Goal: Use online tool/utility: Utilize a website feature to perform a specific function

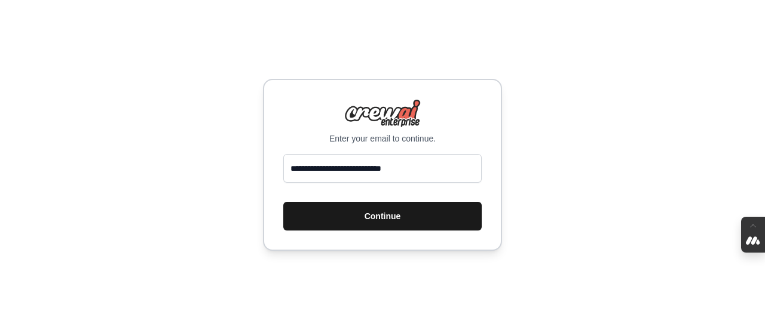
type input "**********"
drag, startPoint x: 379, startPoint y: 207, endPoint x: 379, endPoint y: 214, distance: 7.2
click at [379, 214] on button "Continue" at bounding box center [382, 216] width 198 height 29
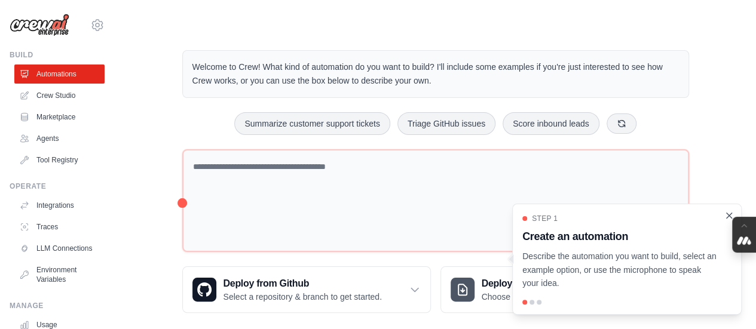
click at [730, 213] on icon "Close walkthrough" at bounding box center [729, 215] width 11 height 11
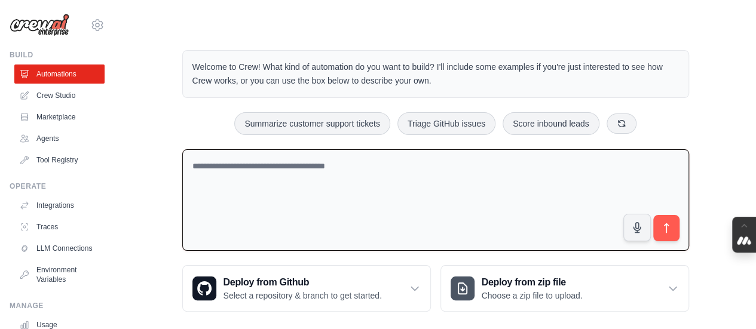
click at [460, 172] on textarea at bounding box center [435, 200] width 507 height 102
paste textarea "****"
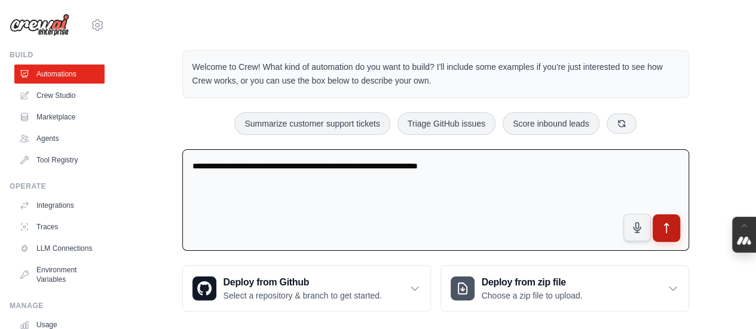
type textarea "**********"
click at [662, 226] on icon "submit" at bounding box center [666, 228] width 13 height 13
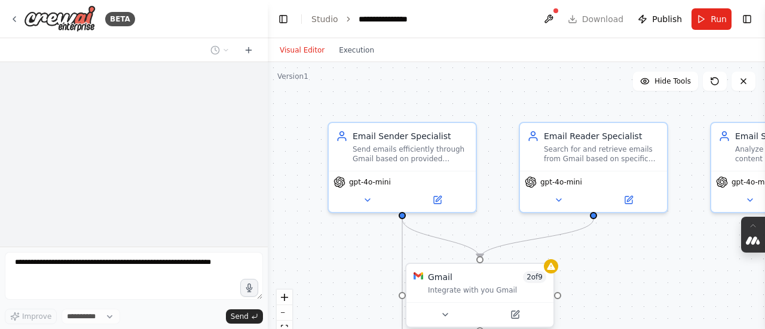
select select "****"
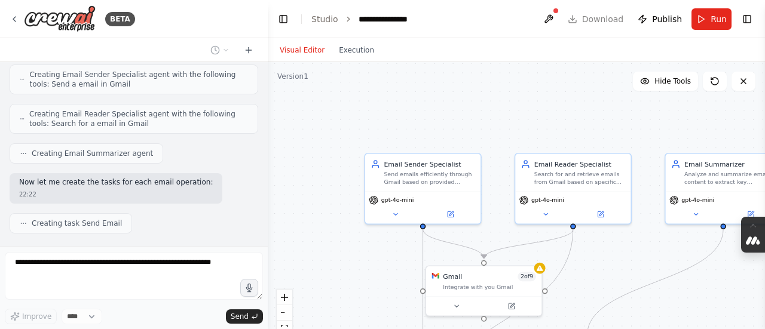
scroll to position [1017, 0]
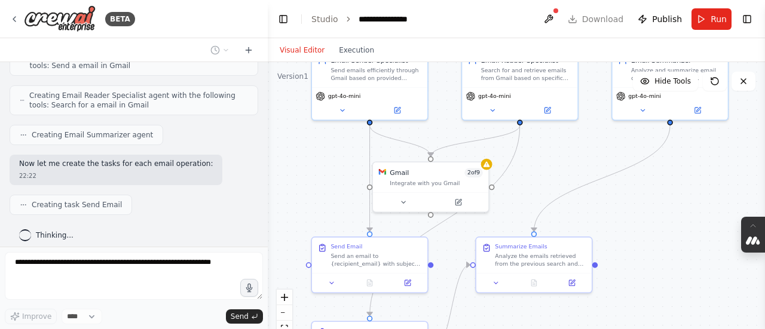
drag, startPoint x: 642, startPoint y: 259, endPoint x: 589, endPoint y: 155, distance: 116.0
click at [589, 155] on div ".deletable-edge-delete-btn { width: 20px; height: 20px; border: 0px solid #ffff…" at bounding box center [516, 211] width 497 height 299
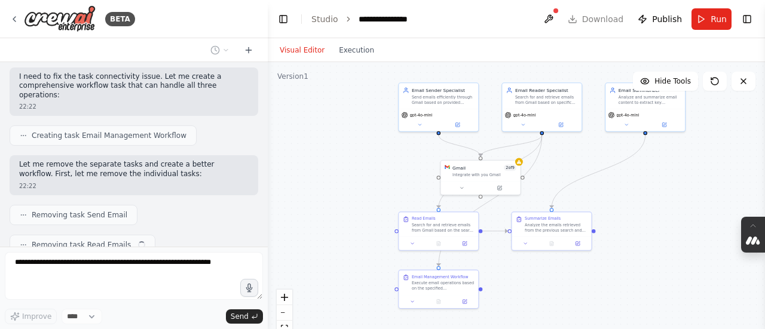
scroll to position [1204, 0]
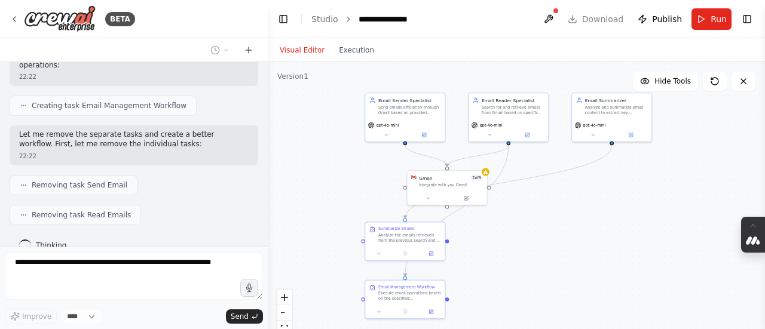
drag, startPoint x: 633, startPoint y: 190, endPoint x: 600, endPoint y: 200, distance: 35.0
click at [600, 200] on div ".deletable-edge-delete-btn { width: 20px; height: 20px; border: 0px solid #ffff…" at bounding box center [516, 211] width 497 height 299
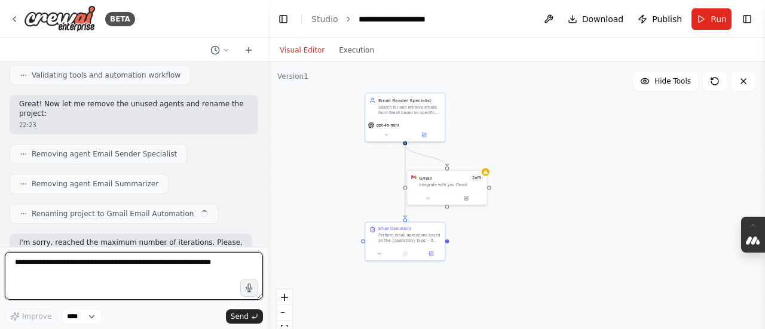
scroll to position [2185, 0]
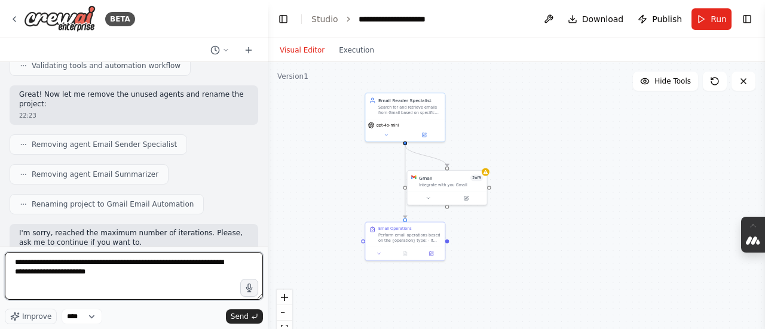
type textarea "**********"
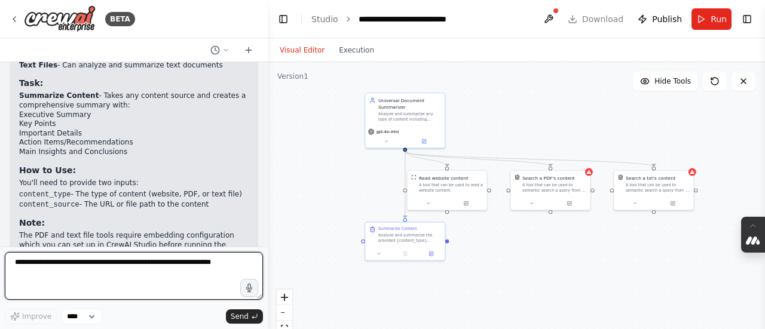
scroll to position [3374, 0]
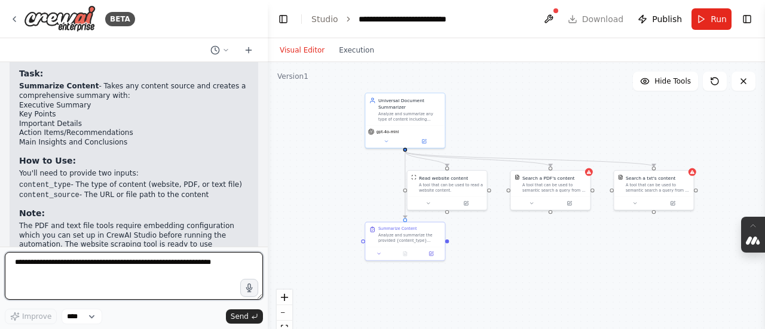
click at [135, 261] on textarea at bounding box center [134, 276] width 258 height 48
type textarea "**********"
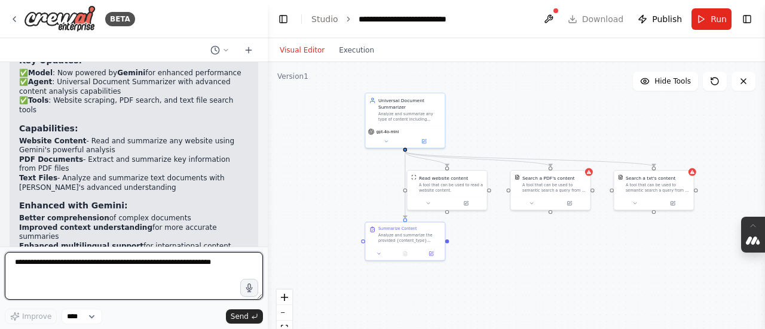
scroll to position [3943, 0]
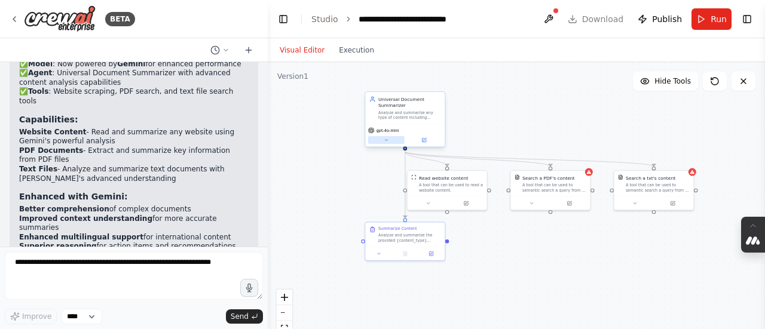
click at [390, 142] on button at bounding box center [386, 140] width 36 height 8
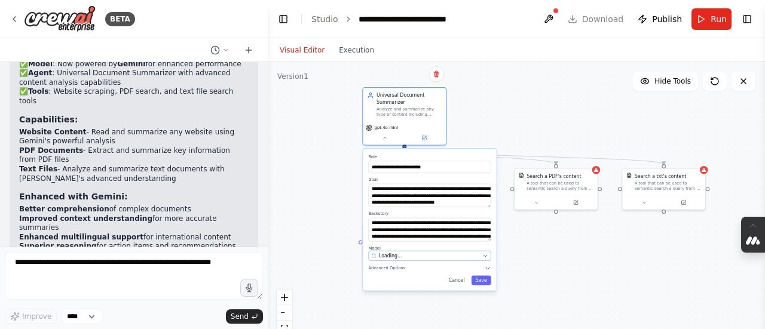
click at [486, 258] on icon "button" at bounding box center [484, 255] width 5 height 5
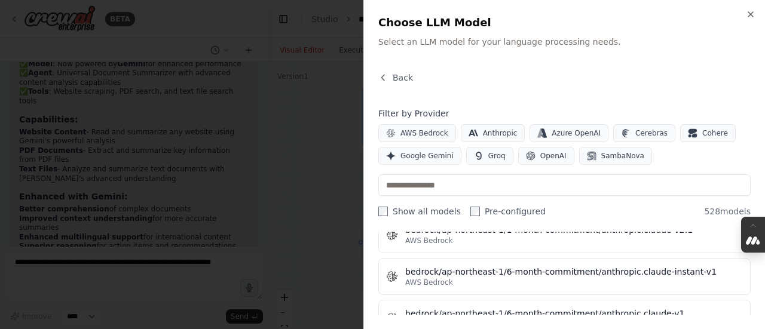
scroll to position [1862, 0]
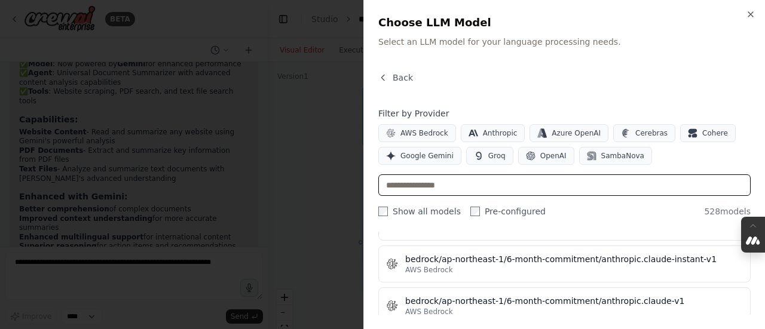
click at [437, 177] on input "text" at bounding box center [564, 186] width 372 height 22
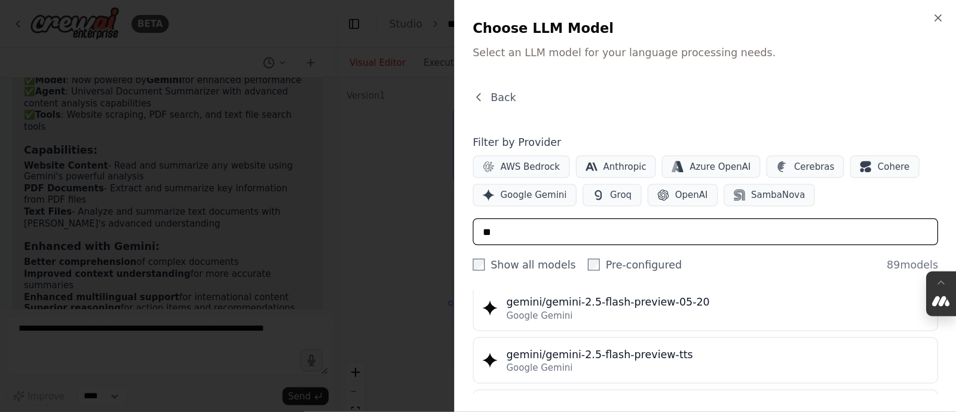
scroll to position [2218, 0]
type input "**"
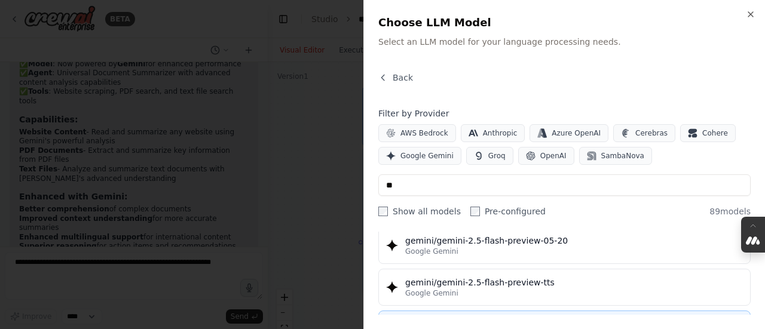
click at [491, 311] on button "gemini/gemini-2.5-pro Google Gemini" at bounding box center [564, 329] width 372 height 37
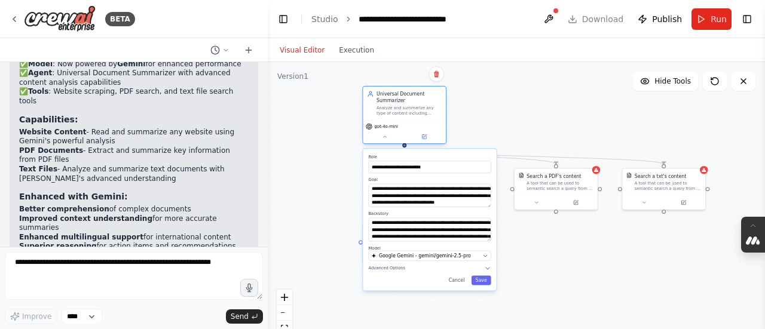
click at [422, 117] on div "Universal Document Summarizer Analyze and summarize any type of content includi…" at bounding box center [404, 103] width 83 height 33
click at [710, 19] on button "Run" at bounding box center [711, 19] width 40 height 22
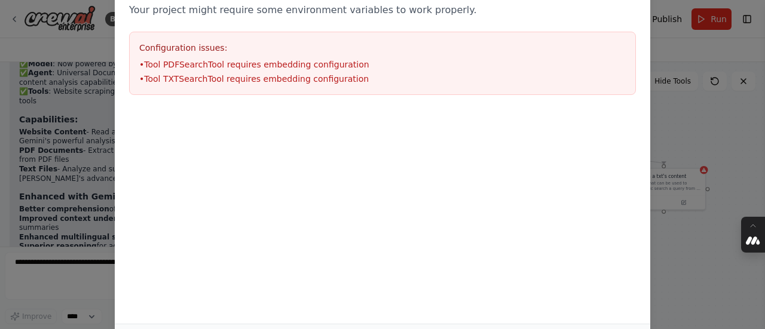
click at [715, 96] on div "Environment configuration Your project might require some environment variables…" at bounding box center [382, 164] width 765 height 329
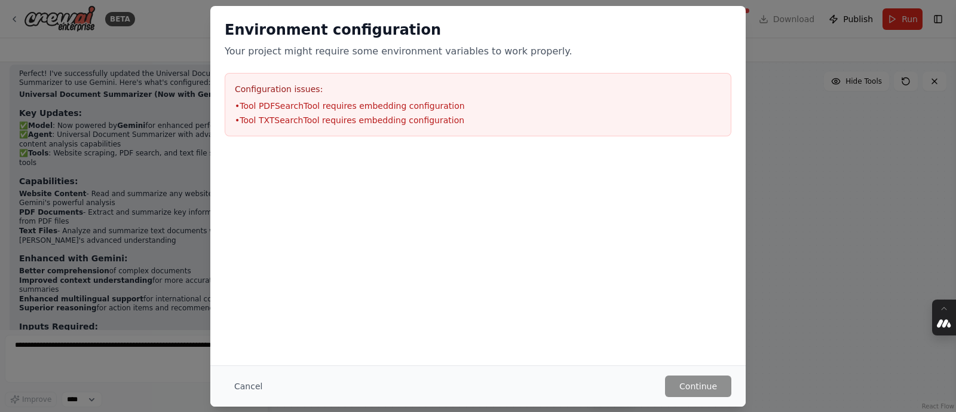
scroll to position [3881, 0]
drag, startPoint x: 665, startPoint y: 3, endPoint x: 559, endPoint y: 258, distance: 276.2
click at [559, 258] on div at bounding box center [477, 211] width 535 height 120
click at [437, 114] on li "• Tool TXTSearchTool requires embedding configuration" at bounding box center [478, 120] width 486 height 12
click at [248, 329] on button "Cancel" at bounding box center [248, 386] width 47 height 22
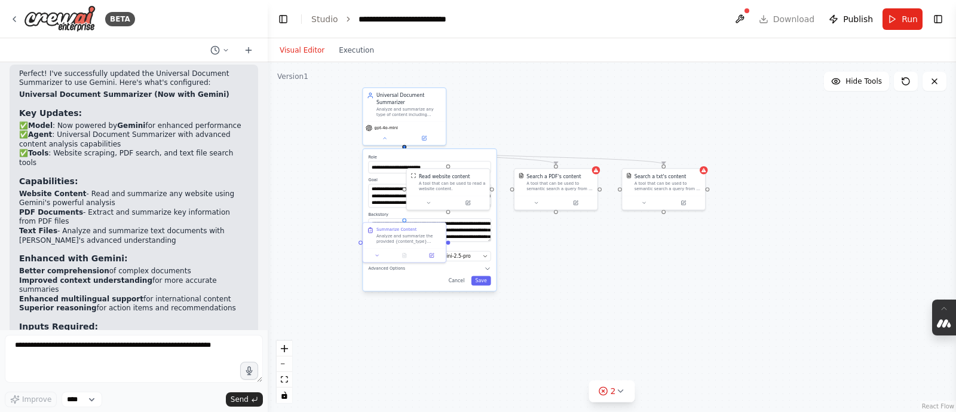
click at [561, 259] on div ".deletable-edge-delete-btn { width: 20px; height: 20px; border: 0px solid #ffff…" at bounding box center [612, 237] width 688 height 350
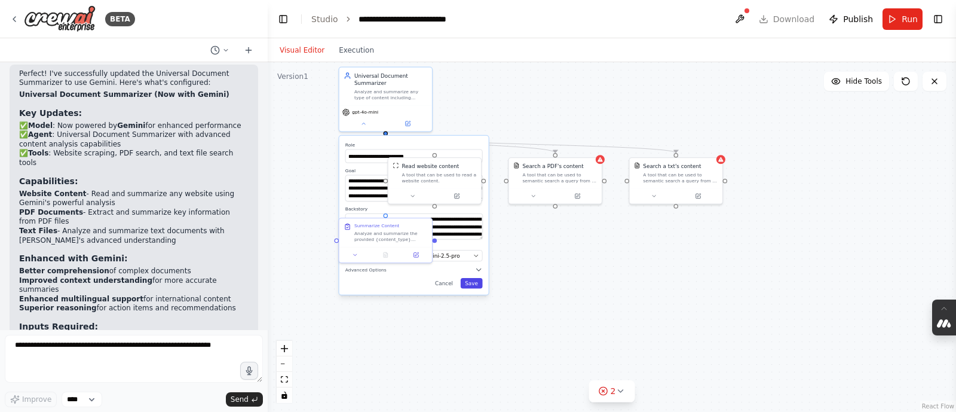
click at [475, 285] on button "Save" at bounding box center [472, 283] width 22 height 11
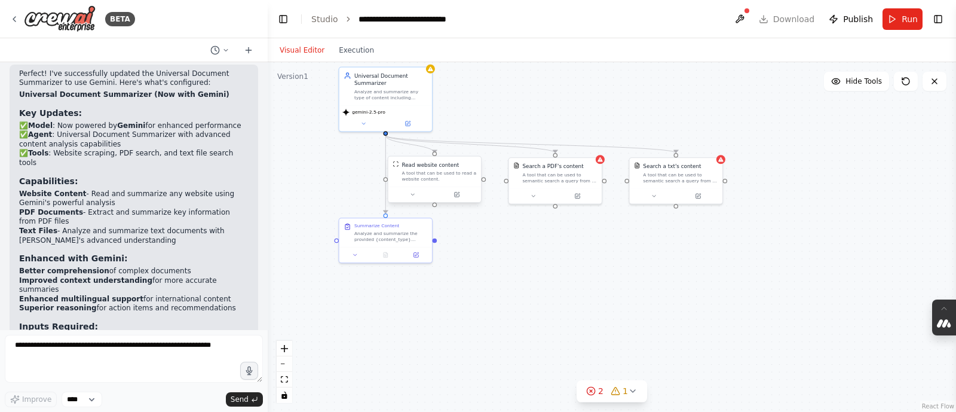
click at [462, 178] on div "A tool that can be used to read a website content." at bounding box center [439, 176] width 75 height 12
click at [462, 178] on div "A tool that can be used to read a website content." at bounding box center [443, 176] width 75 height 12
click at [432, 72] on div "Universal Document Summarizer Analyze and summarize any type of content includi…" at bounding box center [385, 85] width 93 height 38
click at [404, 97] on div "Analyze and summarize any type of content including documents, websites, PDFs, …" at bounding box center [390, 93] width 73 height 12
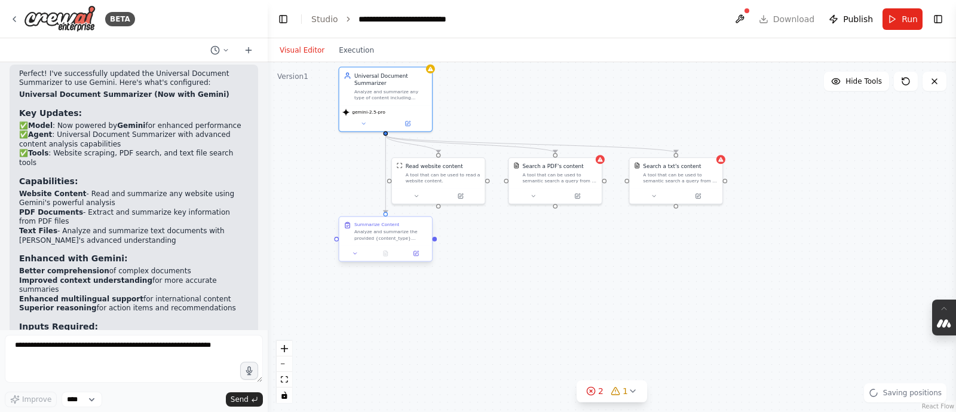
click at [398, 235] on div "Analyze and summarize the provided {content_type} located at {content_source}. …" at bounding box center [390, 235] width 73 height 12
click at [591, 170] on div "A tool that can be used to semantic search a query from a PDF's content." at bounding box center [559, 176] width 75 height 12
click at [591, 170] on div "A tool that can be used to semantic search a query from a PDF's content." at bounding box center [564, 176] width 75 height 12
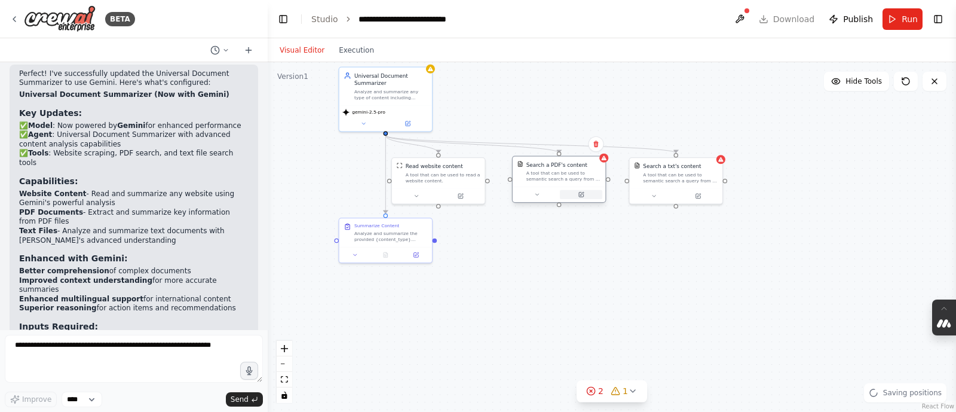
click at [585, 197] on button at bounding box center [581, 194] width 42 height 9
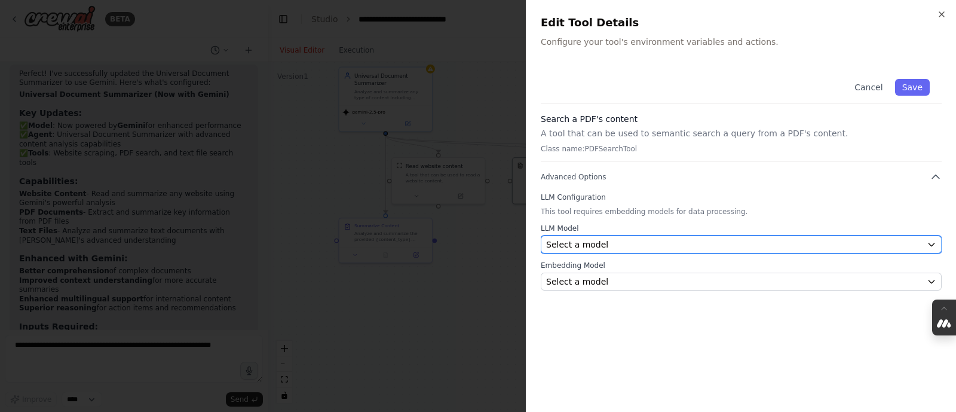
click at [684, 245] on div "Select a model" at bounding box center [734, 244] width 376 height 12
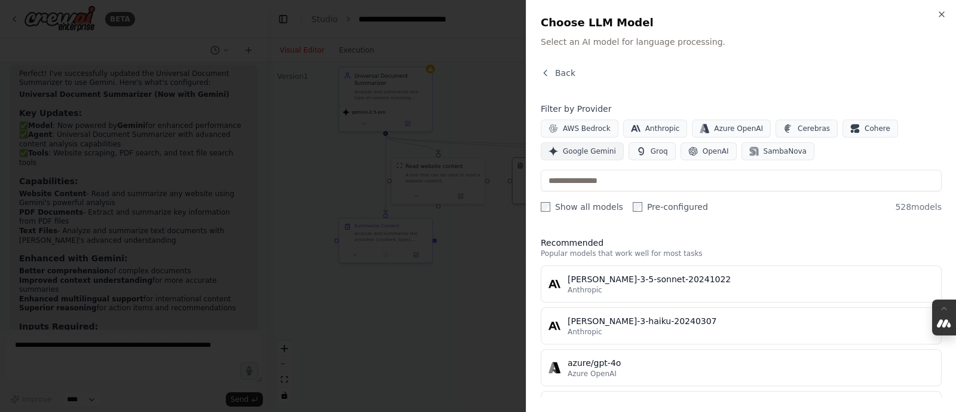
click at [595, 152] on span "Google Gemini" at bounding box center [589, 151] width 53 height 10
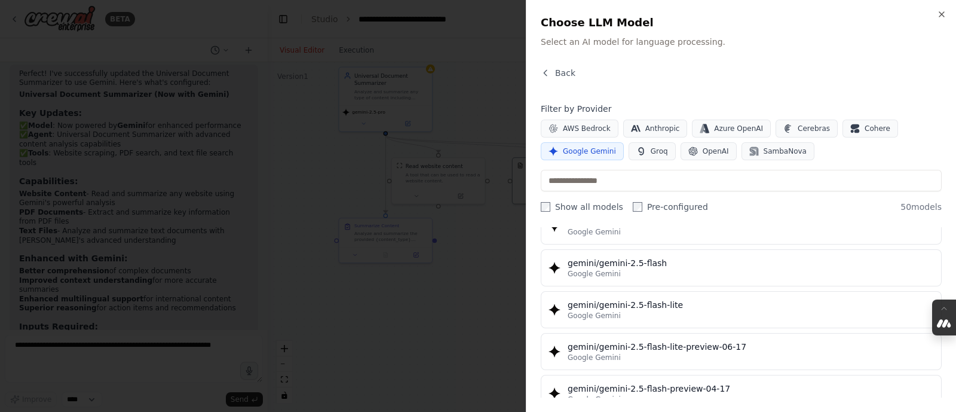
scroll to position [1020, 0]
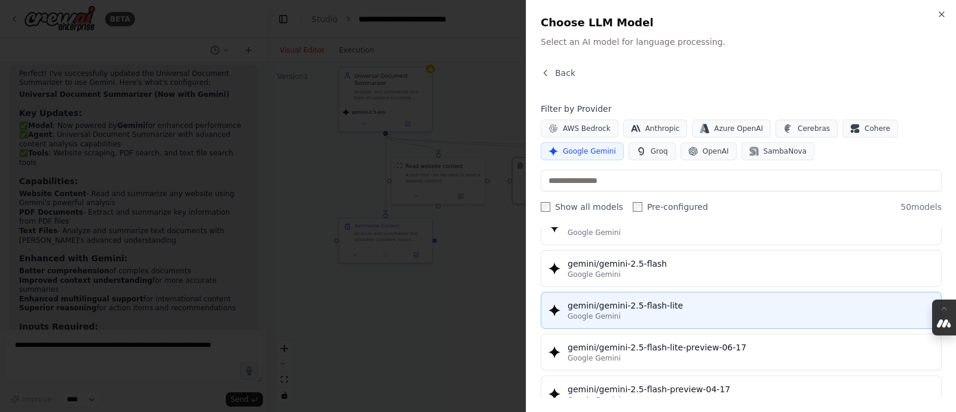
click at [656, 299] on div "gemini/gemini-2.5-flash-lite" at bounding box center [751, 305] width 366 height 12
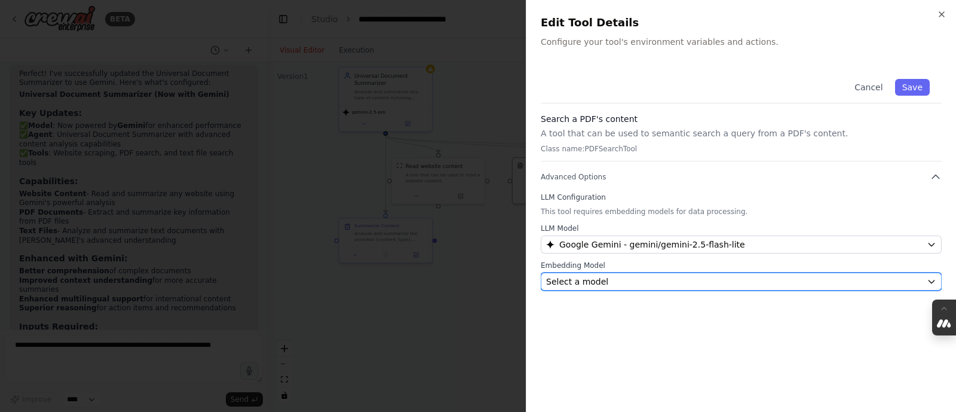
click at [619, 283] on div "Select a model" at bounding box center [734, 282] width 376 height 12
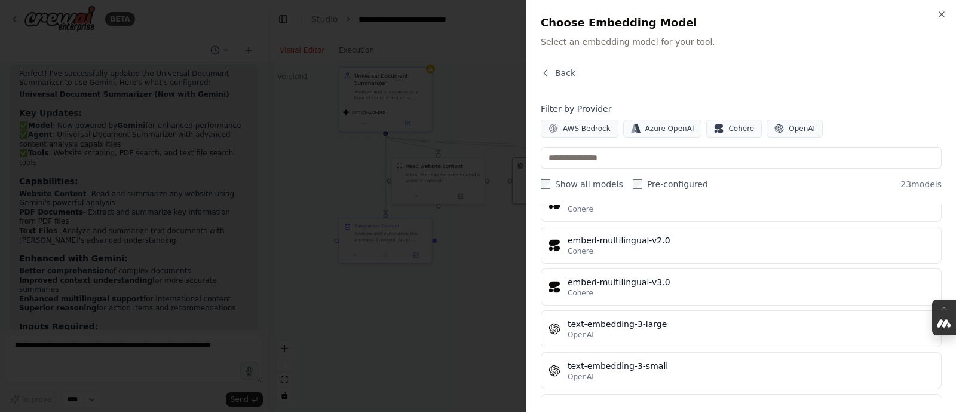
scroll to position [807, 0]
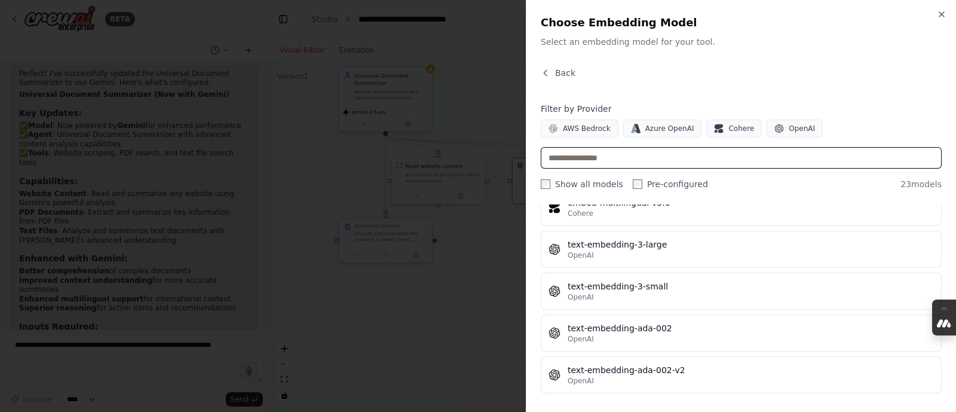
click at [611, 157] on input "text" at bounding box center [741, 158] width 401 height 22
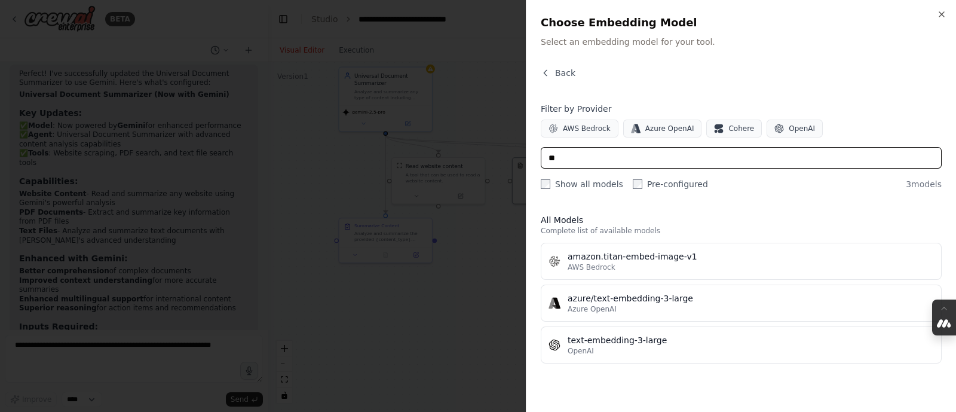
type input "*"
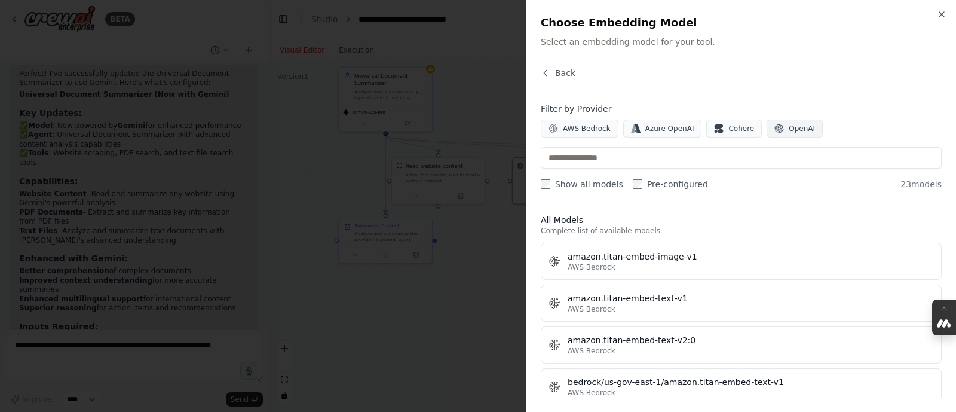
click at [764, 122] on button "OpenAI" at bounding box center [795, 129] width 56 height 18
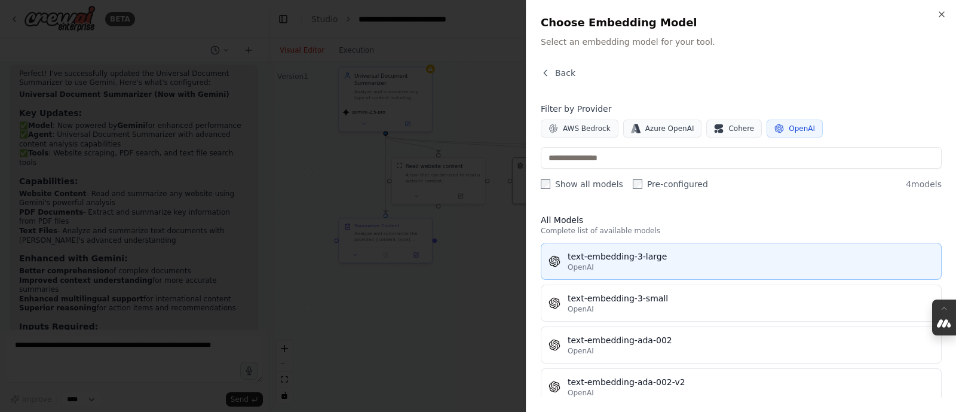
click at [660, 255] on div "text-embedding-3-large" at bounding box center [751, 256] width 366 height 12
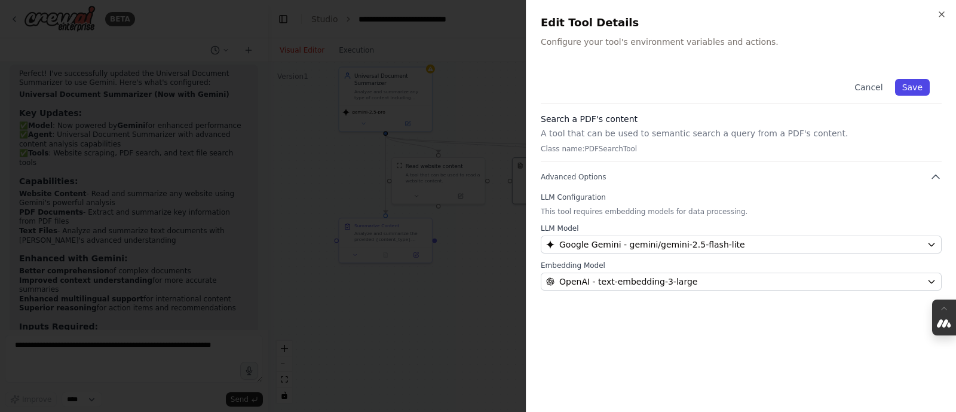
click at [764, 90] on button "Save" at bounding box center [912, 87] width 35 height 17
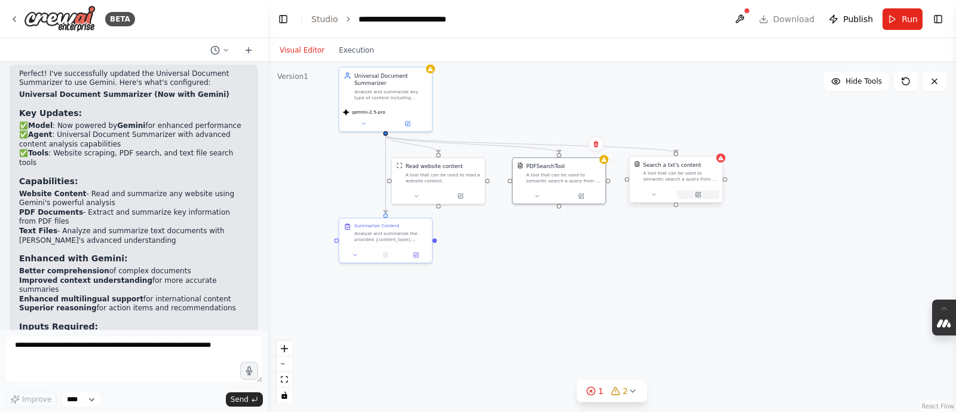
click at [702, 192] on button at bounding box center [698, 194] width 42 height 9
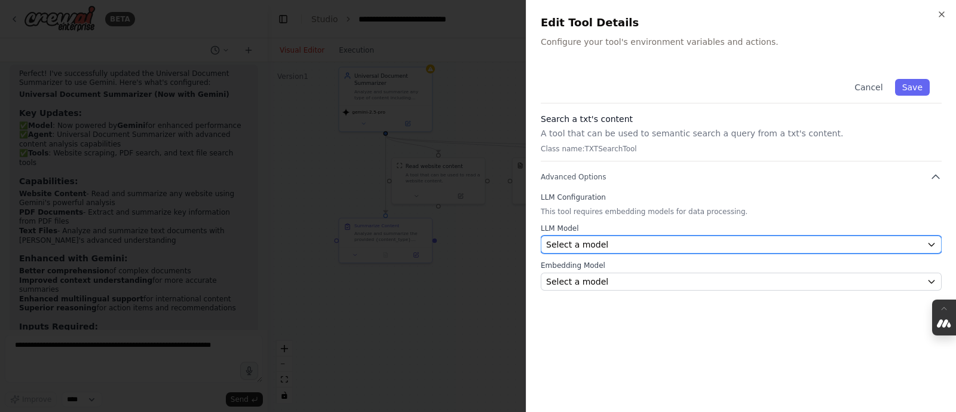
click at [642, 236] on button "Select a model" at bounding box center [741, 244] width 401 height 18
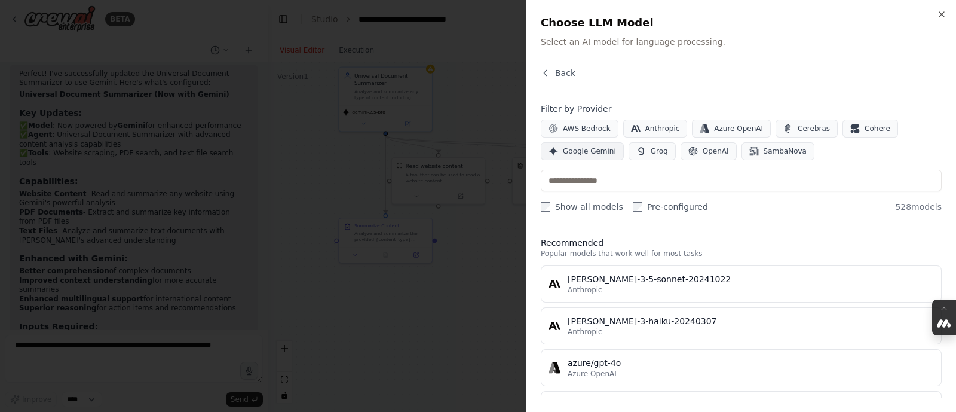
click at [574, 148] on span "Google Gemini" at bounding box center [589, 151] width 53 height 10
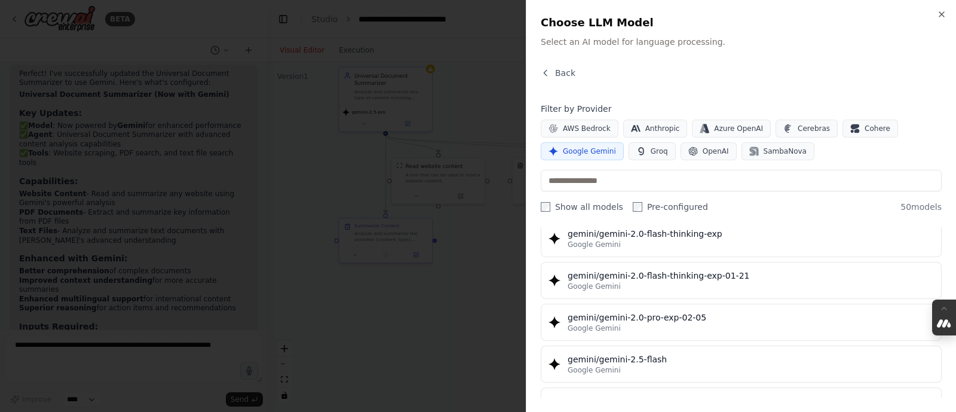
scroll to position [925, 0]
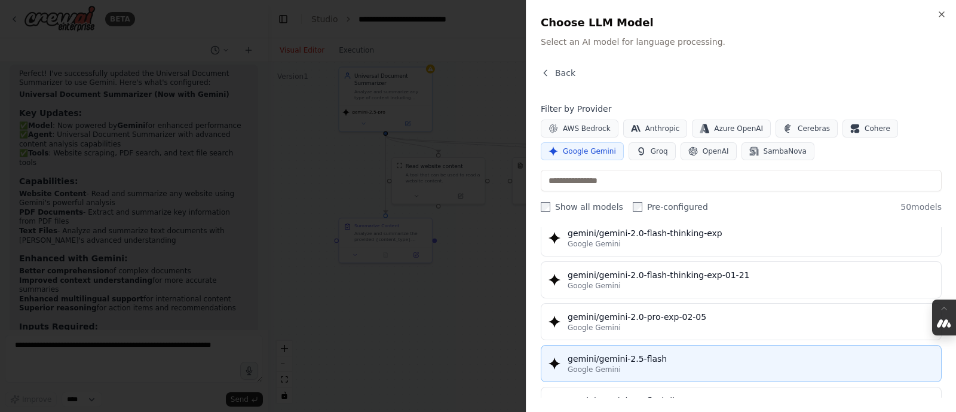
click at [656, 329] on div "gemini/gemini-2.5-flash" at bounding box center [751, 359] width 366 height 12
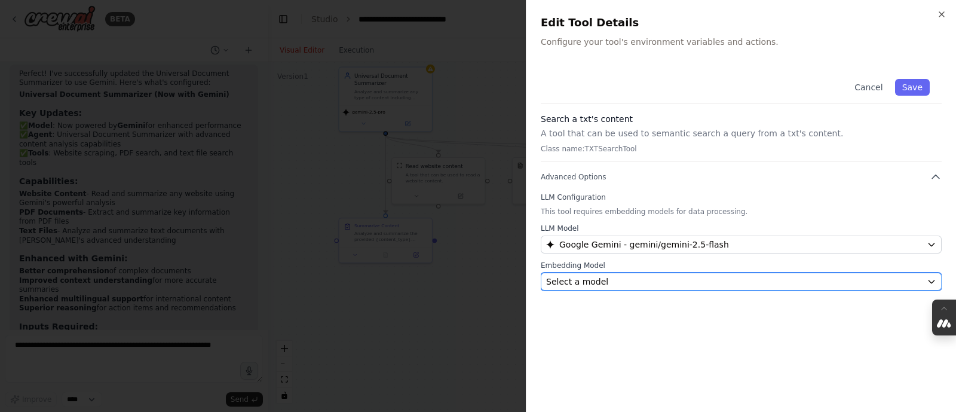
click at [653, 283] on div "Select a model" at bounding box center [734, 282] width 376 height 12
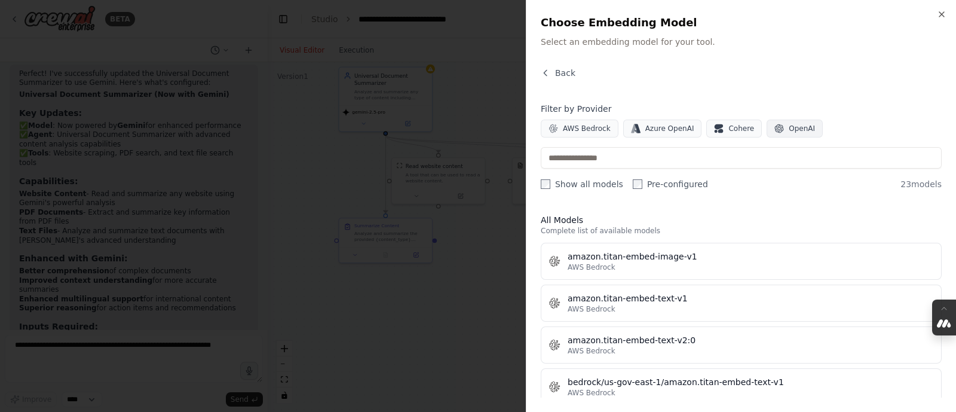
click at [764, 126] on span "OpenAI" at bounding box center [802, 129] width 26 height 10
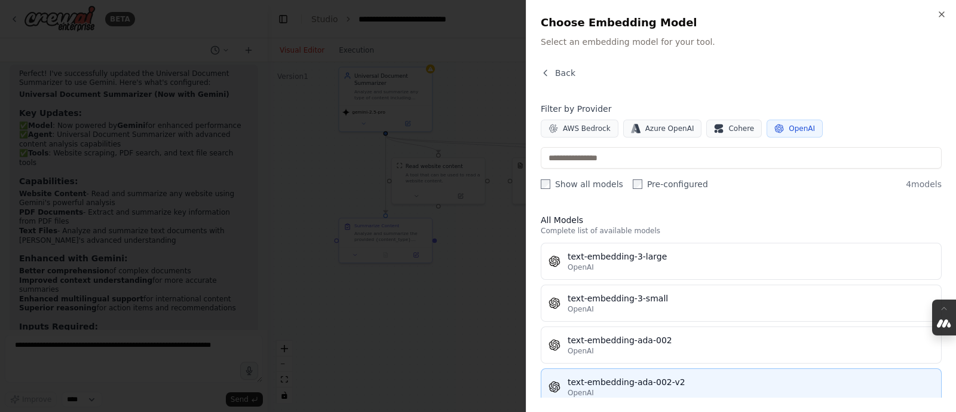
scroll to position [16, 0]
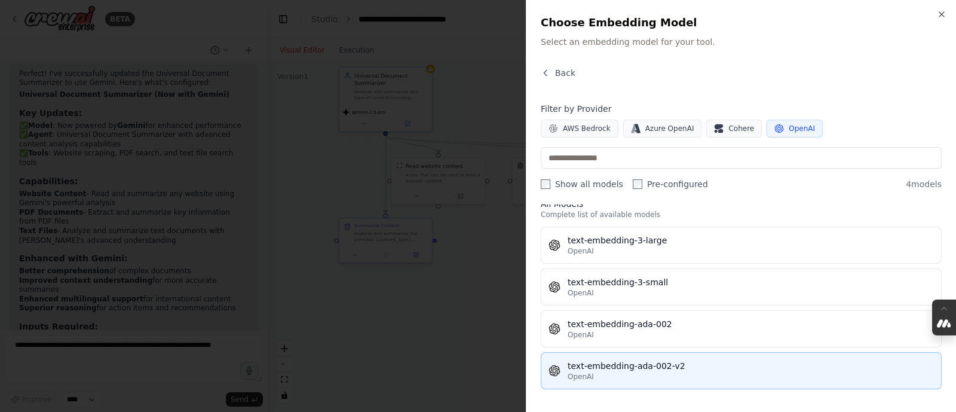
click at [669, 329] on div "OpenAI" at bounding box center [751, 377] width 366 height 10
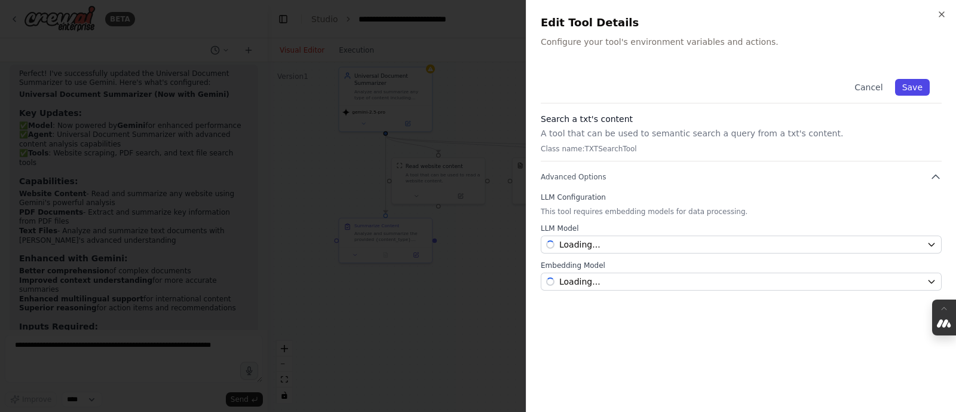
click at [764, 82] on button "Save" at bounding box center [912, 87] width 35 height 17
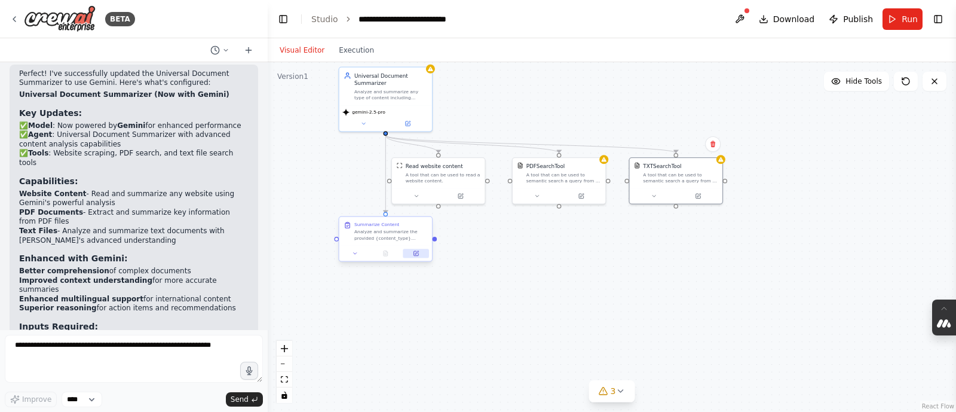
click at [419, 258] on button at bounding box center [416, 253] width 26 height 9
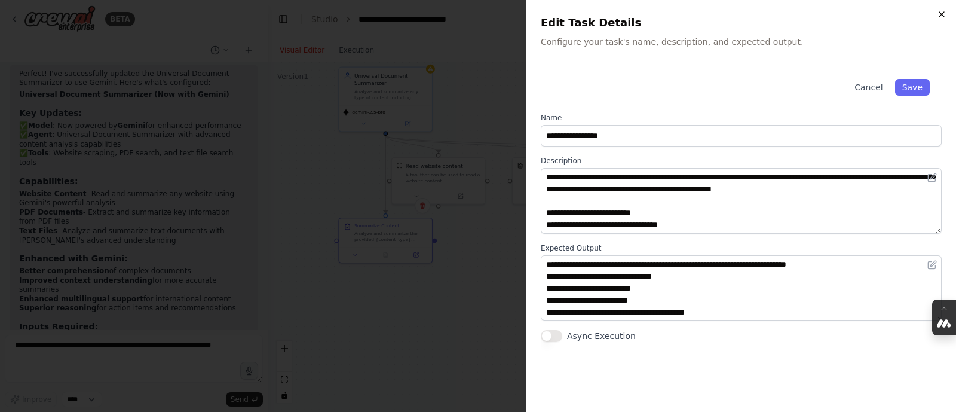
click at [764, 10] on icon "button" at bounding box center [942, 15] width 10 height 10
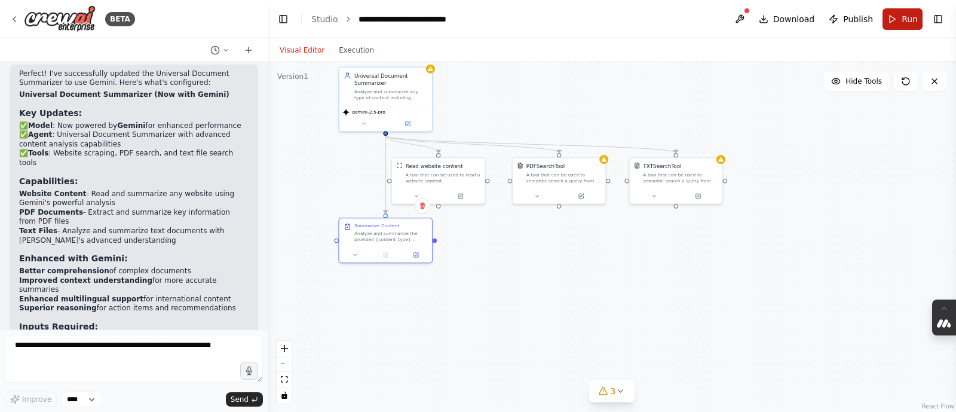
click at [764, 16] on button "Run" at bounding box center [903, 19] width 40 height 22
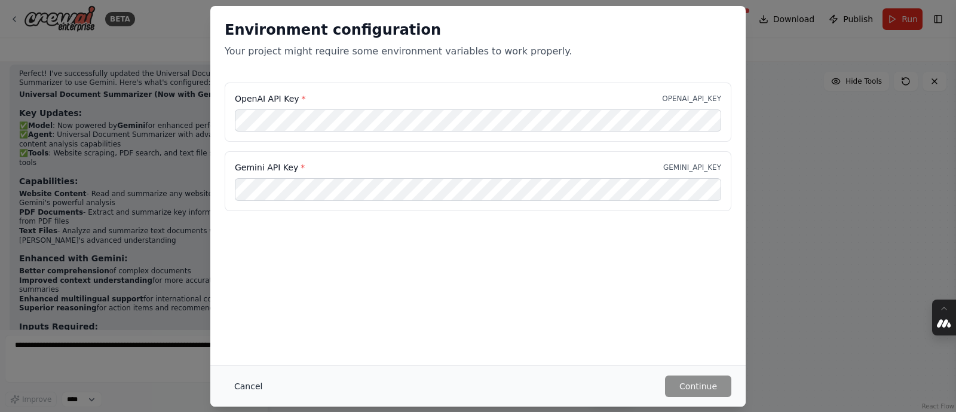
click at [243, 329] on button "Cancel" at bounding box center [248, 386] width 47 height 22
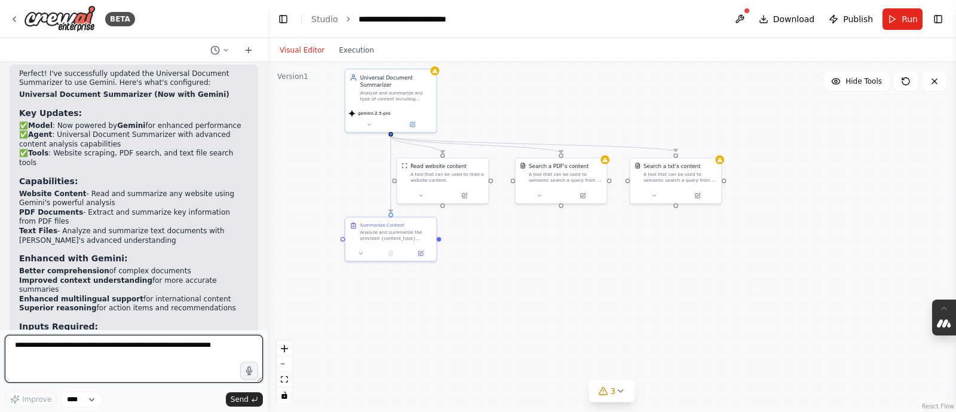
click at [76, 329] on textarea at bounding box center [134, 359] width 258 height 48
type textarea "**********"
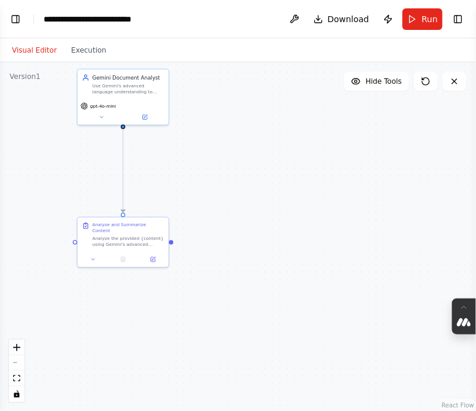
scroll to position [5050, 0]
